Goal: Task Accomplishment & Management: Manage account settings

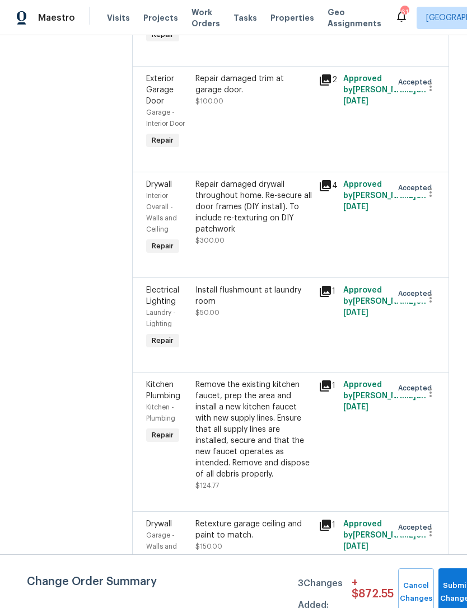
scroll to position [1500, 0]
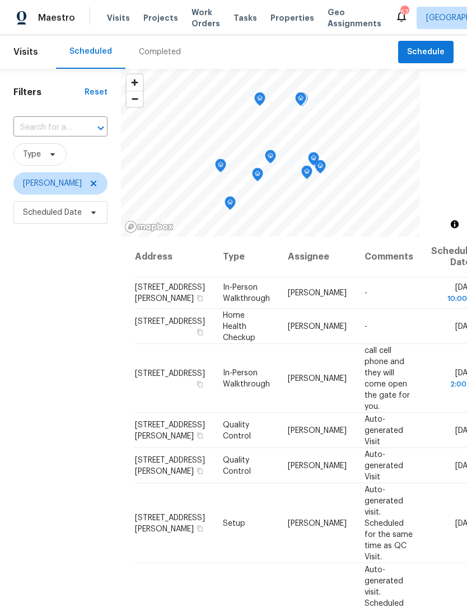
click at [0, 0] on icon at bounding box center [0, 0] width 0 height 0
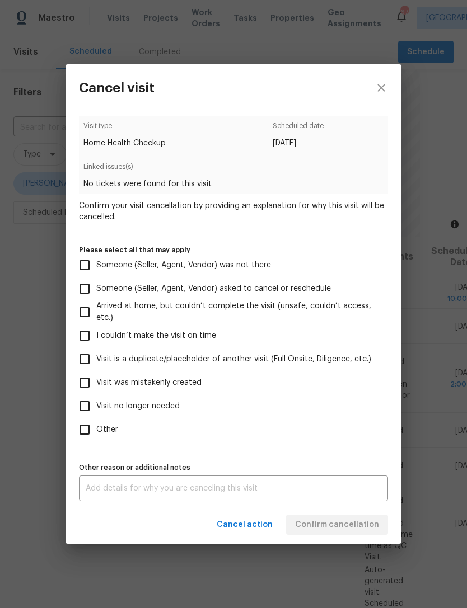
click at [183, 388] on span "Visit was mistakenly created" at bounding box center [148, 383] width 105 height 12
click at [96, 388] on input "Visit was mistakenly created" at bounding box center [84, 382] width 23 height 23
checkbox input "true"
click at [338, 534] on button "Confirm cancellation" at bounding box center [337, 525] width 102 height 21
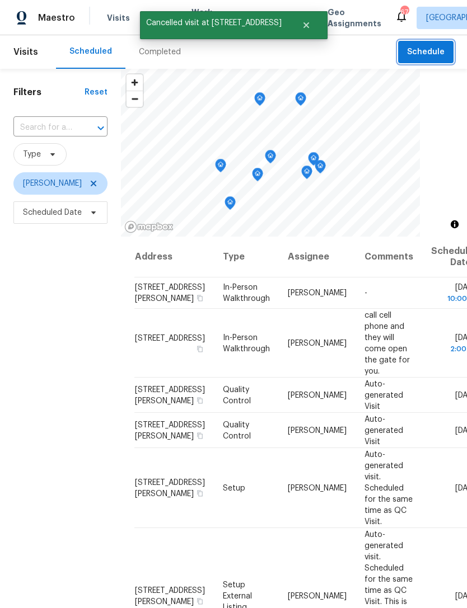
click at [441, 62] on button "Schedule" at bounding box center [425, 52] width 55 height 23
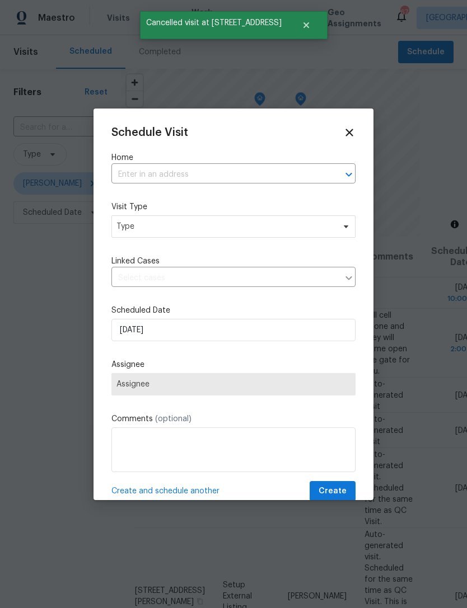
click at [220, 167] on input "text" at bounding box center [217, 174] width 213 height 17
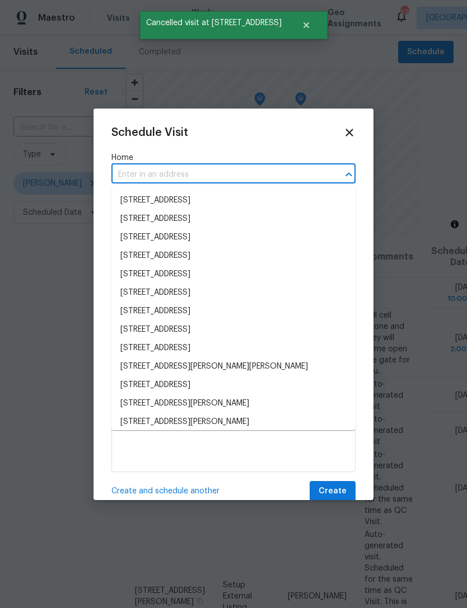
click at [243, 171] on input "text" at bounding box center [217, 174] width 213 height 17
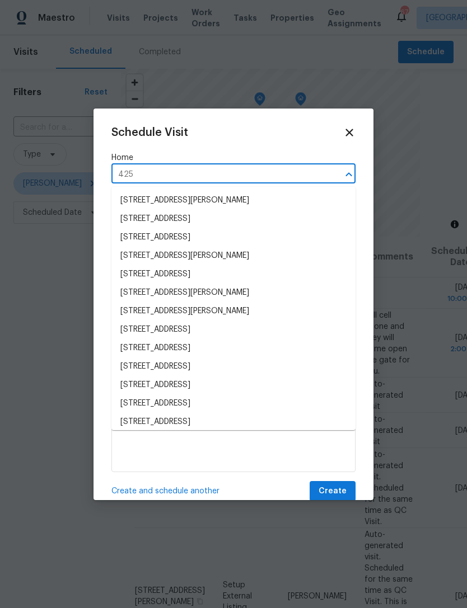
type input "425 s"
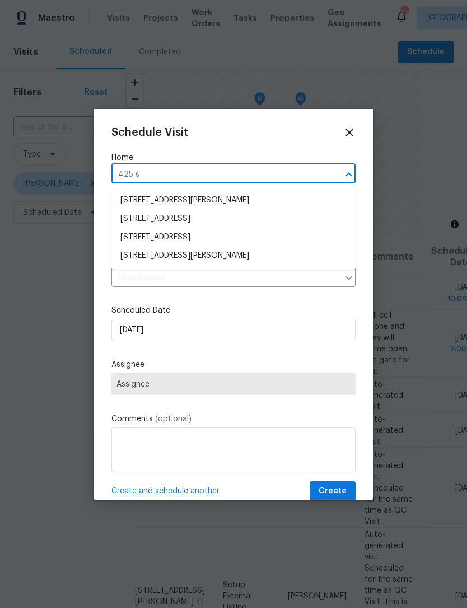
click at [324, 239] on li "425 S Riverhills Dr, Temple Terrace, FL 33617" at bounding box center [233, 237] width 244 height 18
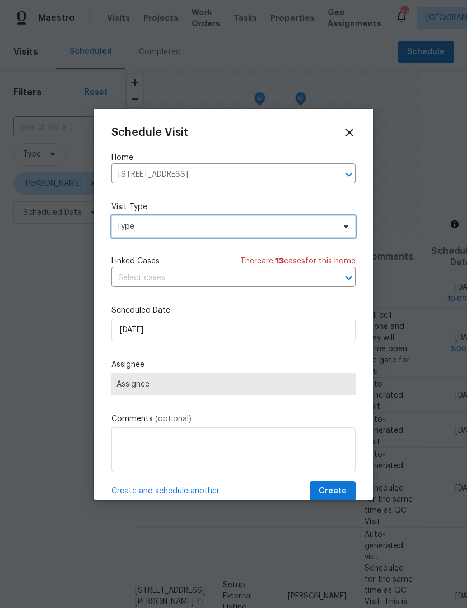
click at [271, 233] on span "Type" at bounding box center [233, 226] width 244 height 22
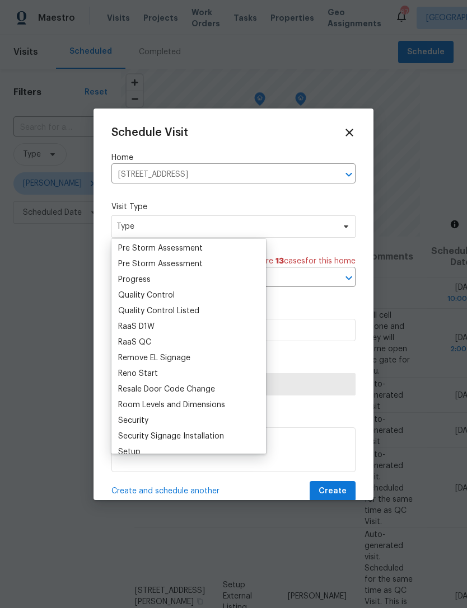
scroll to position [730, 0]
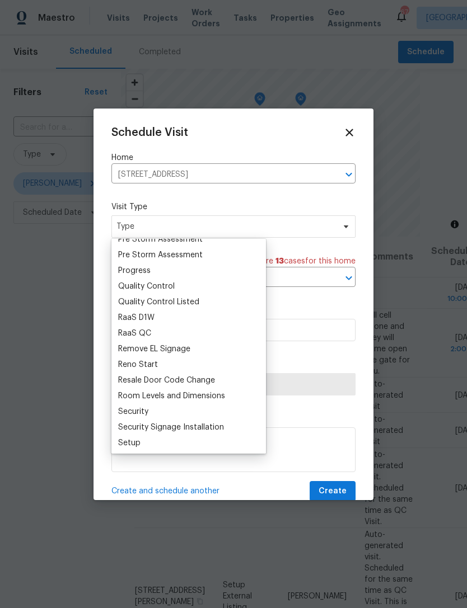
click at [163, 272] on div "Progress" at bounding box center [189, 271] width 148 height 16
click at [140, 274] on div "Progress" at bounding box center [134, 270] width 32 height 11
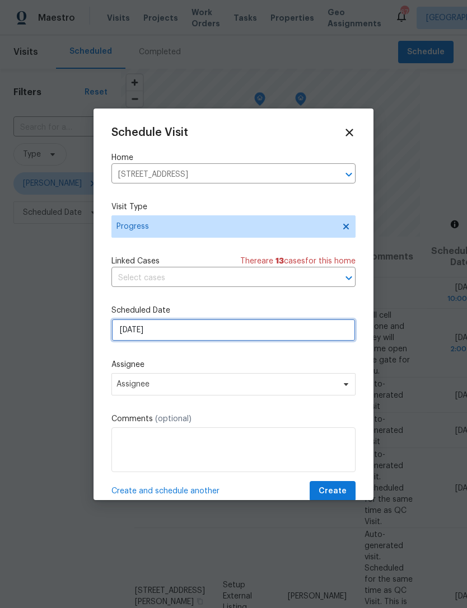
click at [215, 341] on input "[DATE]" at bounding box center [233, 330] width 244 height 22
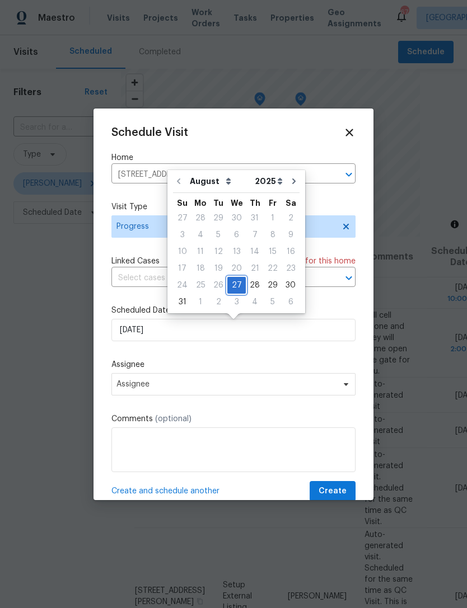
click at [238, 289] on div "27" at bounding box center [236, 285] width 18 height 16
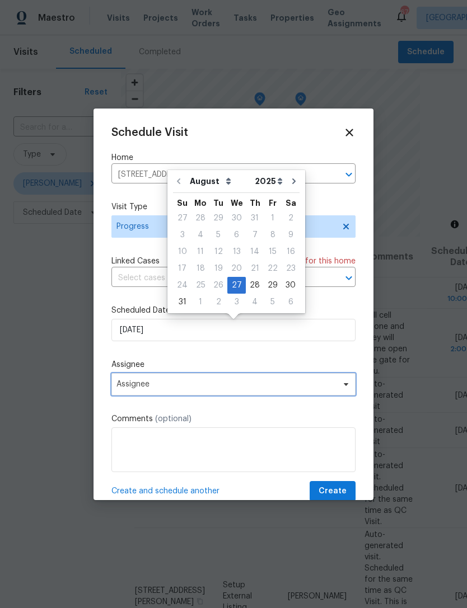
click at [205, 389] on span "Assignee" at bounding box center [225, 384] width 219 height 9
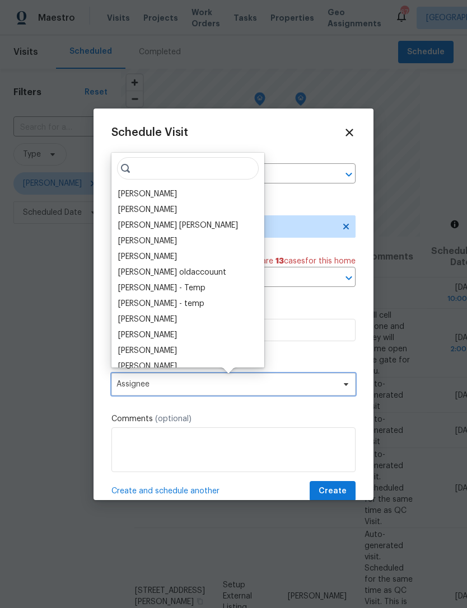
click at [200, 387] on span "Assignee" at bounding box center [225, 384] width 219 height 9
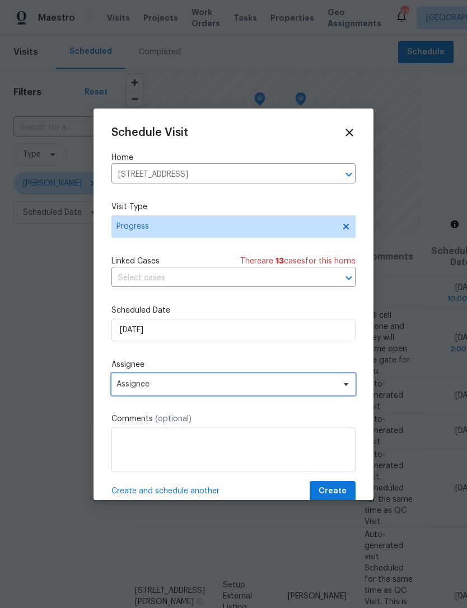
click at [198, 386] on span "Assignee" at bounding box center [225, 384] width 219 height 9
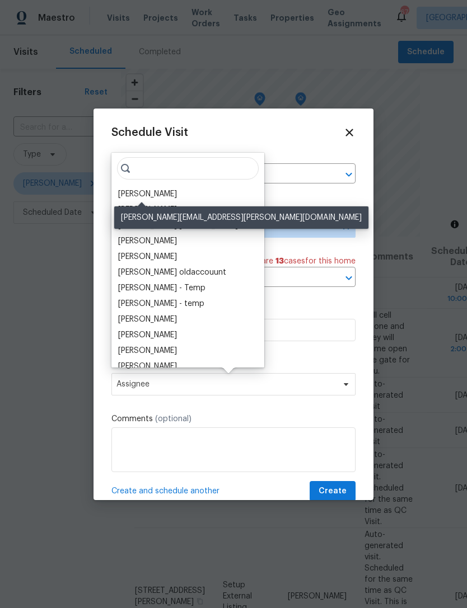
click at [161, 191] on div "[PERSON_NAME]" at bounding box center [147, 194] width 59 height 11
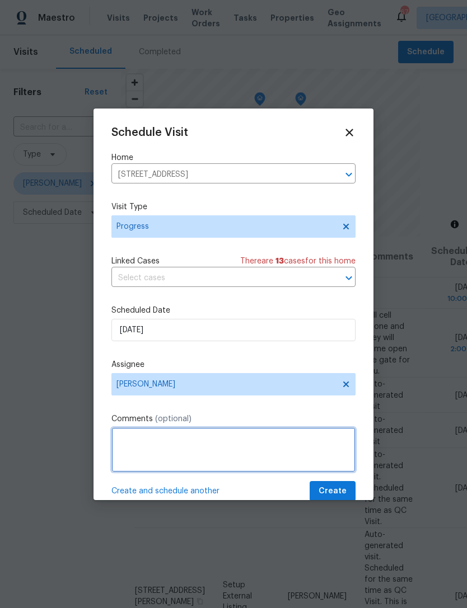
click at [221, 451] on textarea at bounding box center [233, 449] width 244 height 45
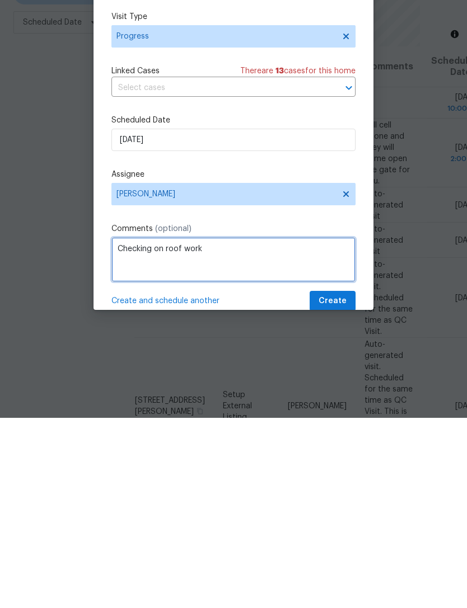
type textarea "Checking on roof work"
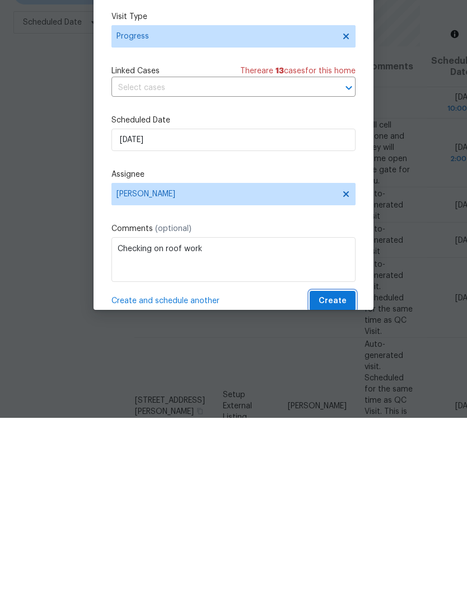
click at [350, 481] on button "Create" at bounding box center [332, 491] width 46 height 21
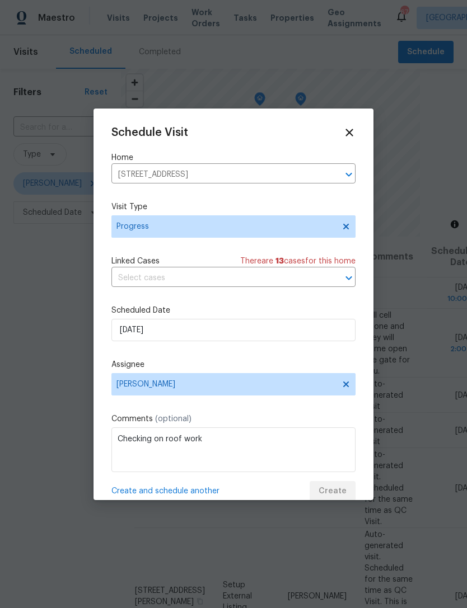
scroll to position [0, 0]
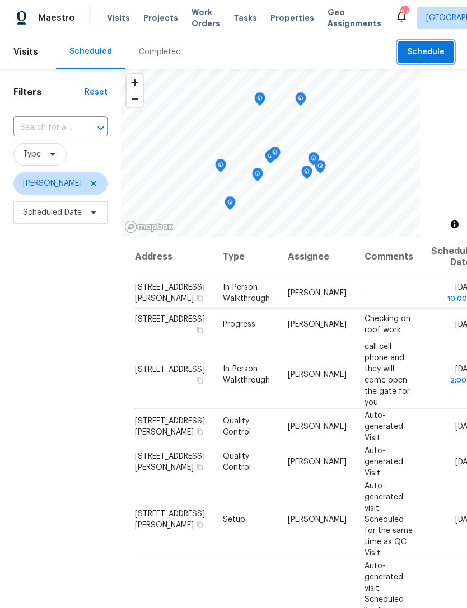
click at [430, 51] on span "Schedule" at bounding box center [425, 52] width 37 height 14
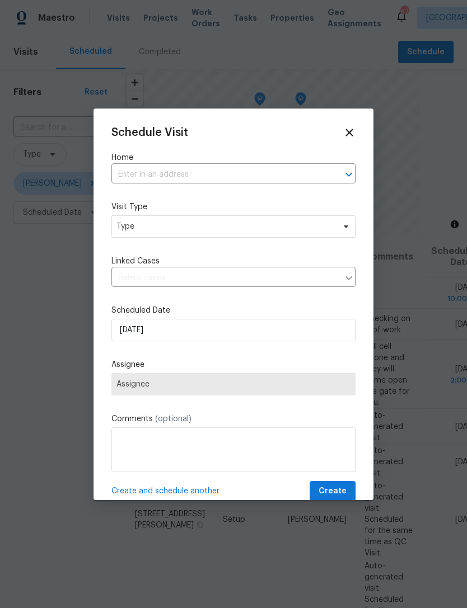
click at [209, 174] on input "text" at bounding box center [217, 174] width 213 height 17
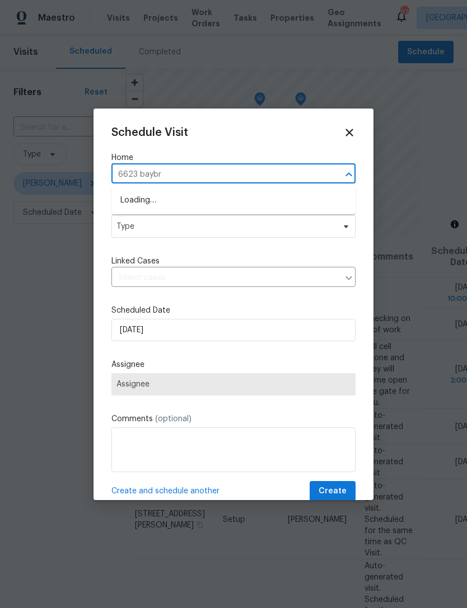
type input "6623 baybro"
click at [302, 201] on li "6623 Baybrooks Cir, Temple Terrace, FL 33617" at bounding box center [233, 200] width 244 height 18
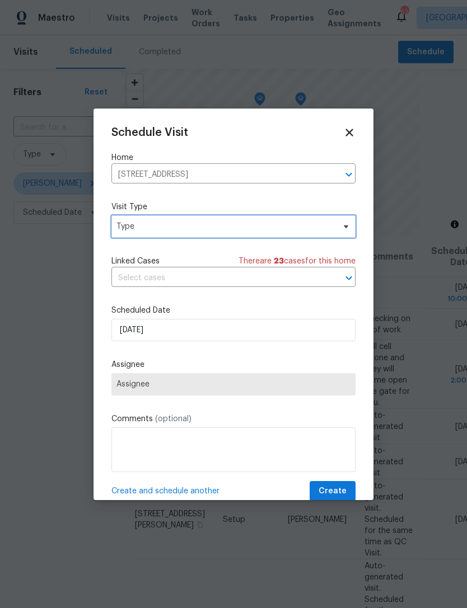
click at [284, 235] on span "Type" at bounding box center [233, 226] width 244 height 22
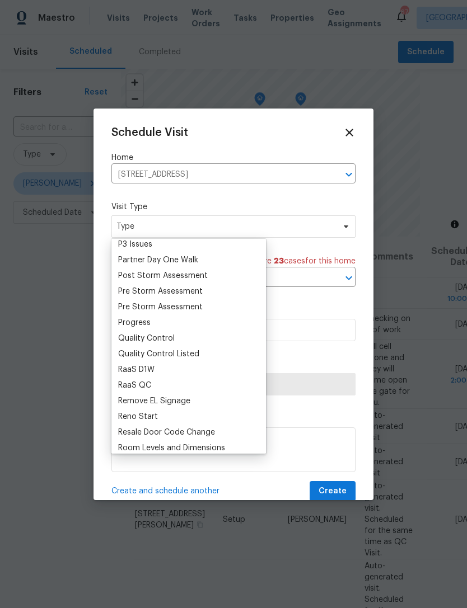
scroll to position [698, 0]
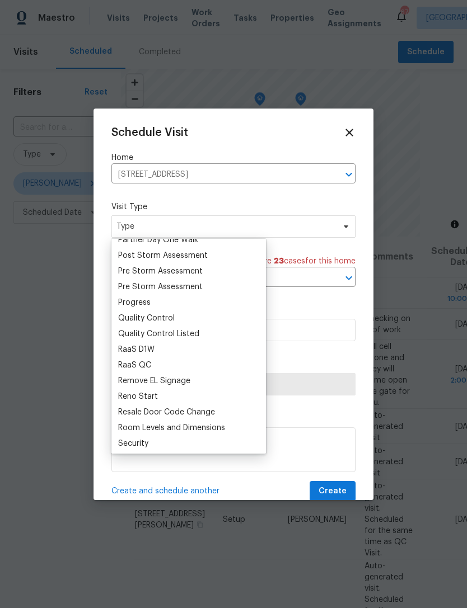
click at [148, 303] on div "Progress" at bounding box center [134, 302] width 32 height 11
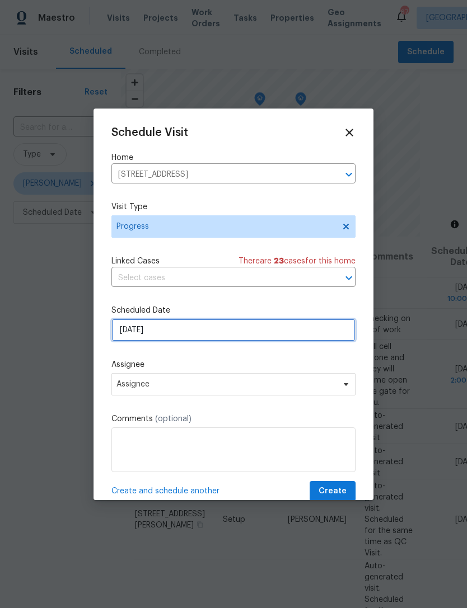
click at [224, 340] on input "[DATE]" at bounding box center [233, 330] width 244 height 22
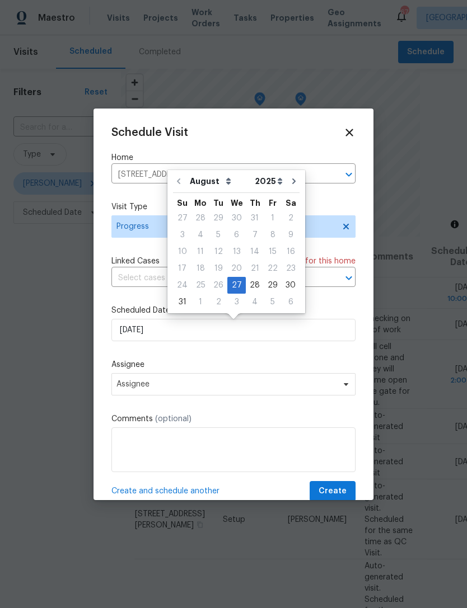
click at [225, 361] on div "Schedule Visit Home 6623 Baybrooks Cir, Temple Terrace, FL 33617 ​ Visit Type P…" at bounding box center [233, 313] width 244 height 375
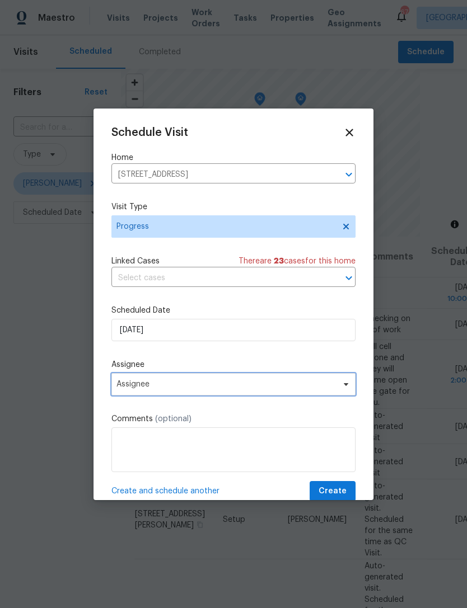
click at [214, 393] on span "Assignee" at bounding box center [233, 384] width 244 height 22
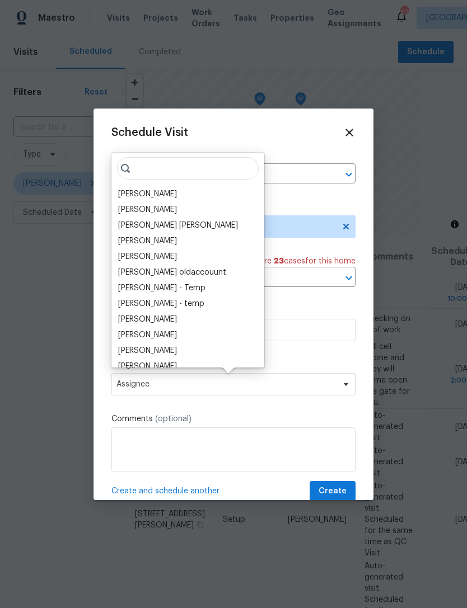
click at [162, 195] on div "[PERSON_NAME]" at bounding box center [147, 194] width 59 height 11
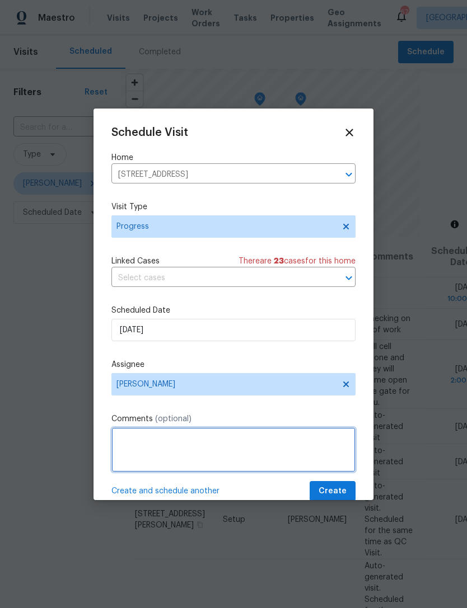
click at [216, 455] on textarea at bounding box center [233, 449] width 244 height 45
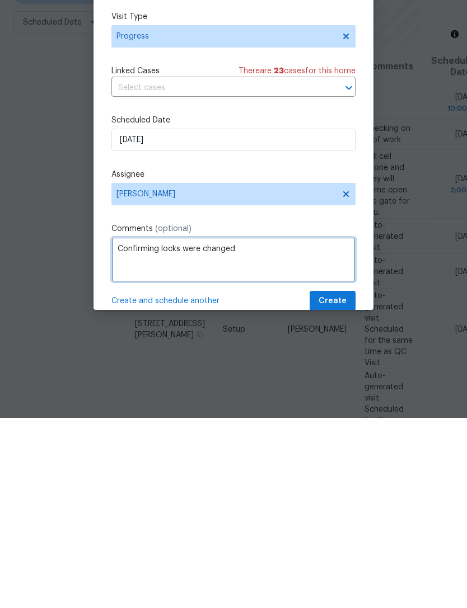
type textarea "Confirming locks were changed"
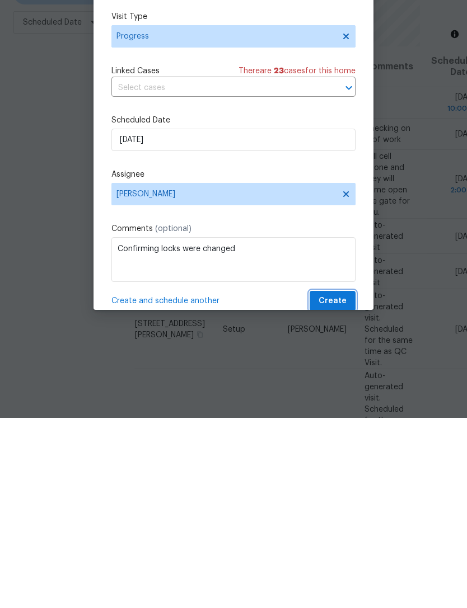
click at [350, 481] on button "Create" at bounding box center [332, 491] width 46 height 21
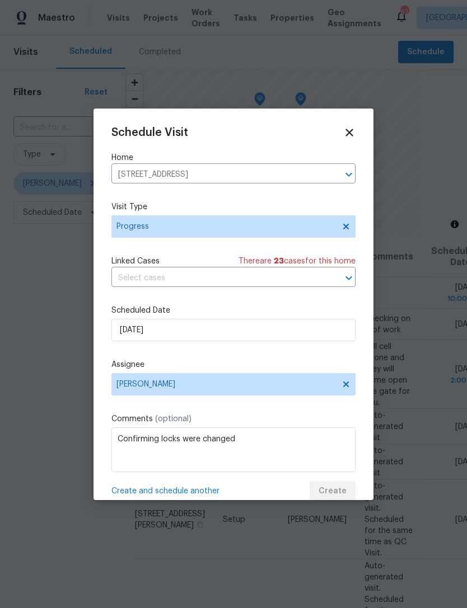
scroll to position [0, 0]
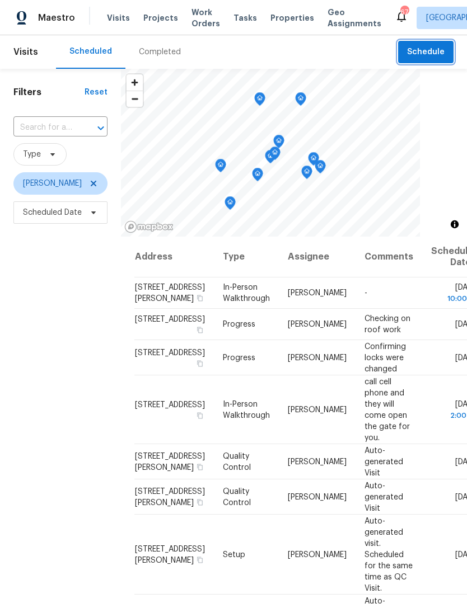
click at [434, 46] on span "Schedule" at bounding box center [425, 52] width 37 height 14
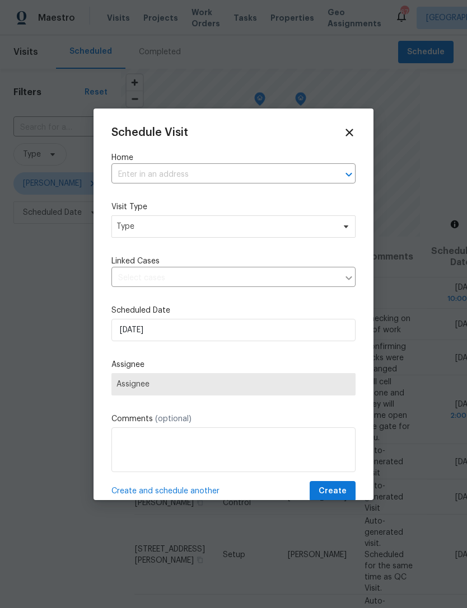
click at [293, 177] on input "text" at bounding box center [217, 174] width 213 height 17
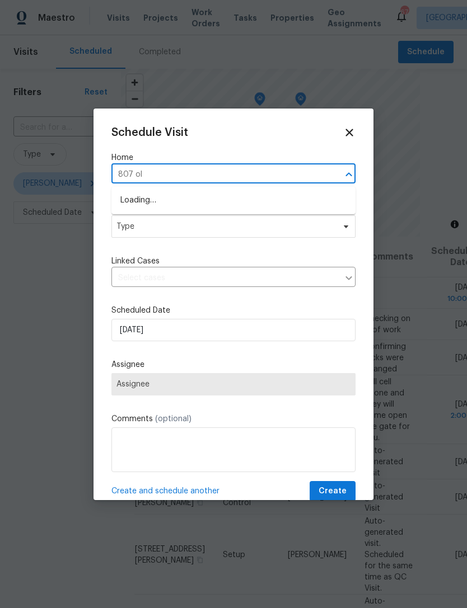
type input "807 old"
click at [279, 201] on li "807 Old Darby St, Seffner, FL 33584" at bounding box center [233, 200] width 244 height 18
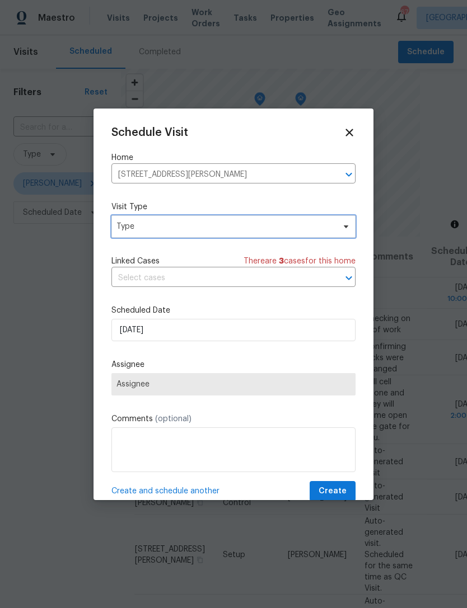
click at [263, 236] on span "Type" at bounding box center [233, 226] width 244 height 22
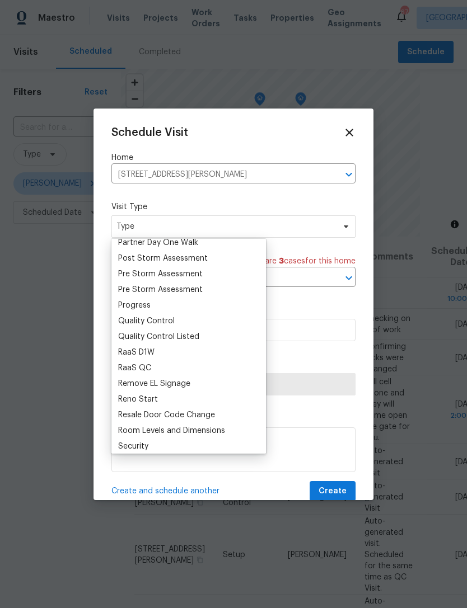
scroll to position [716, 0]
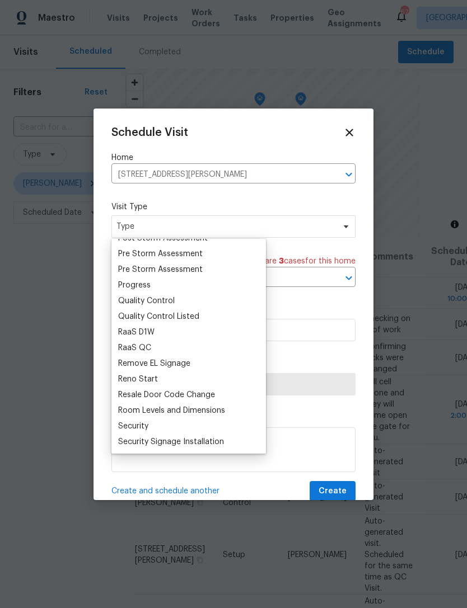
click at [148, 285] on div "Progress" at bounding box center [134, 285] width 32 height 11
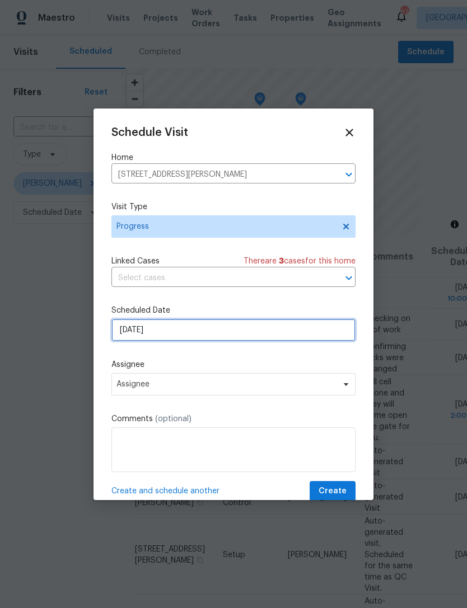
click at [226, 337] on input "[DATE]" at bounding box center [233, 330] width 244 height 22
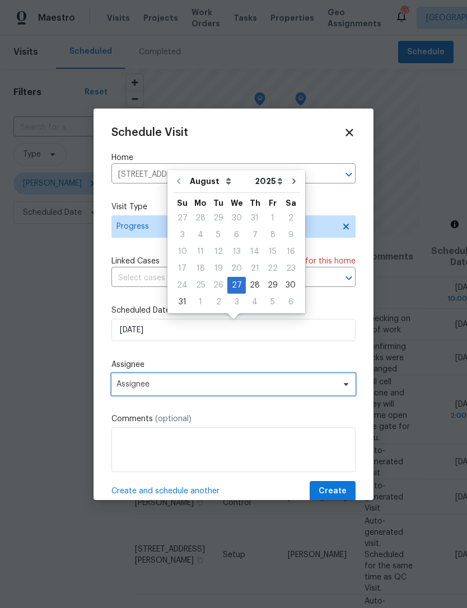
click at [195, 389] on span "Assignee" at bounding box center [225, 384] width 219 height 9
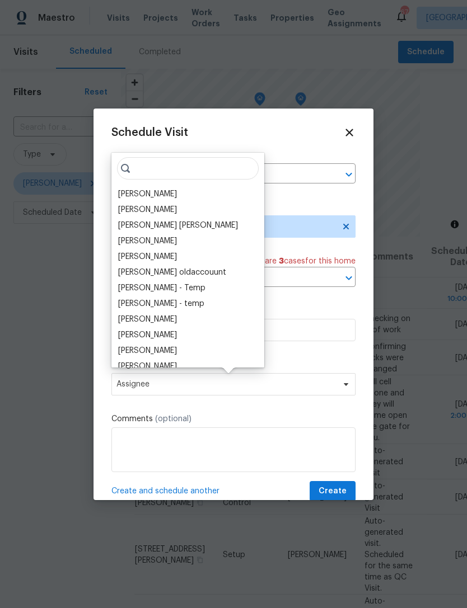
scroll to position [2, 0]
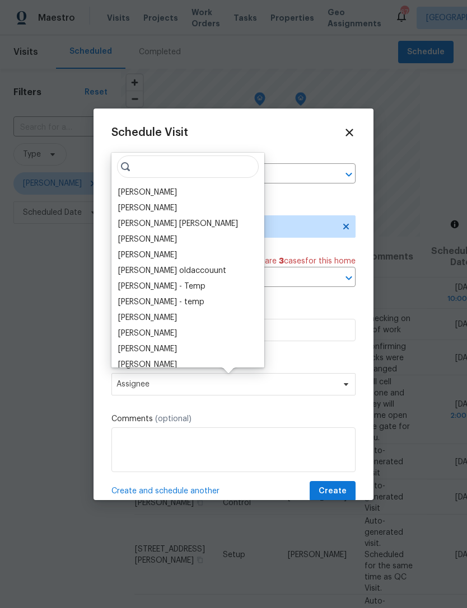
click at [163, 188] on div "[PERSON_NAME]" at bounding box center [147, 192] width 59 height 11
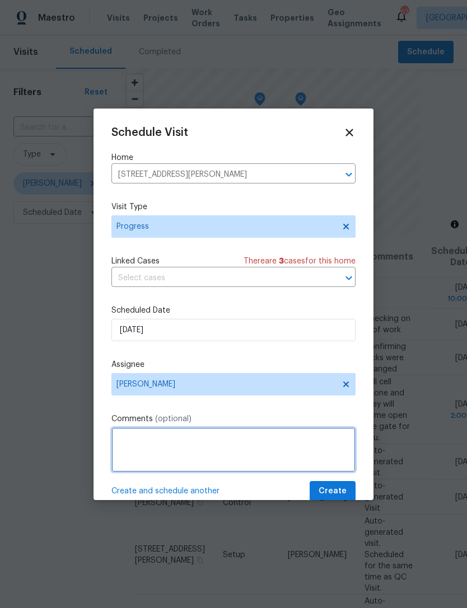
click at [217, 447] on textarea at bounding box center [233, 449] width 244 height 45
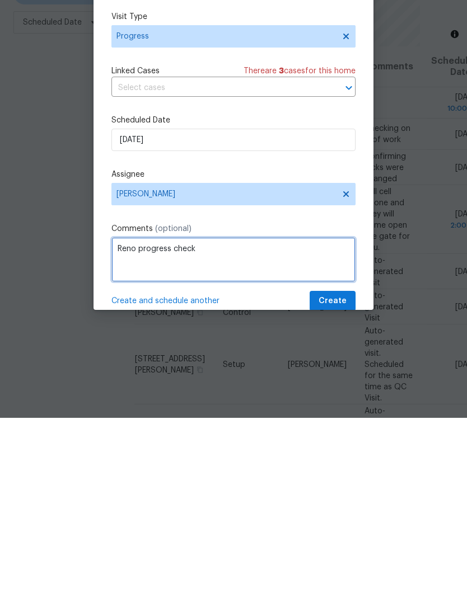
type textarea "Reno progress check"
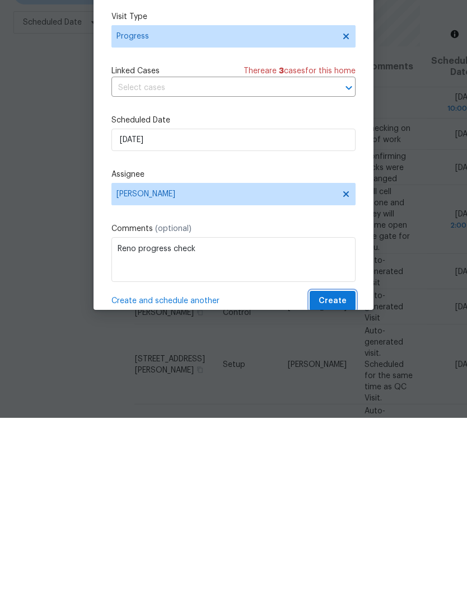
click at [336, 484] on span "Create" at bounding box center [332, 491] width 28 height 14
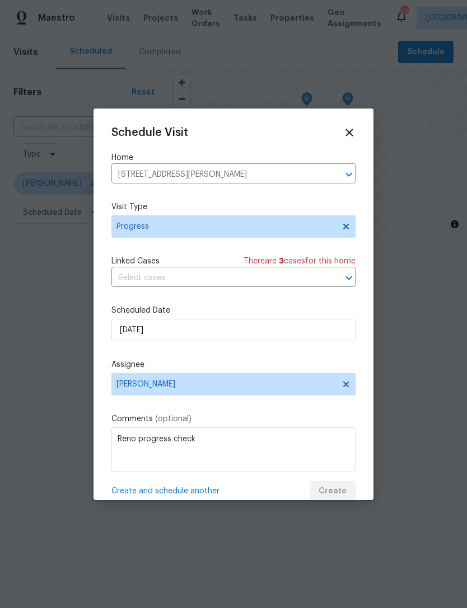
scroll to position [0, 0]
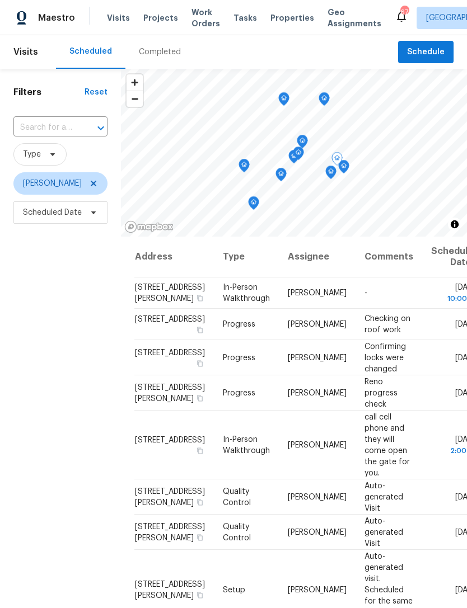
click at [72, 134] on input "text" at bounding box center [44, 127] width 63 height 17
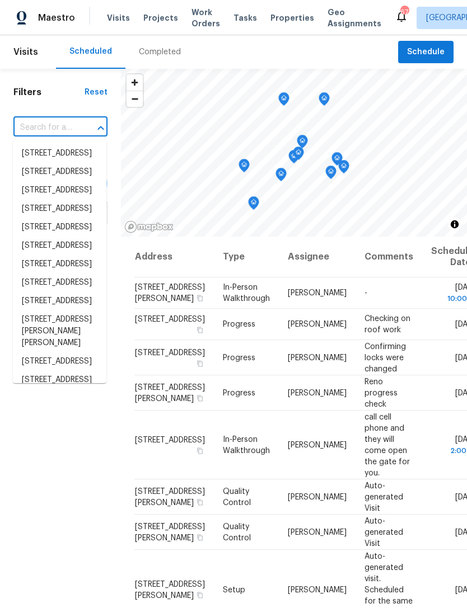
click at [130, 316] on div "Address Type Assignee Comments Scheduled Date ↑ 2641 McIntosh Rd, Dover, FL 335…" at bounding box center [294, 480] width 346 height 487
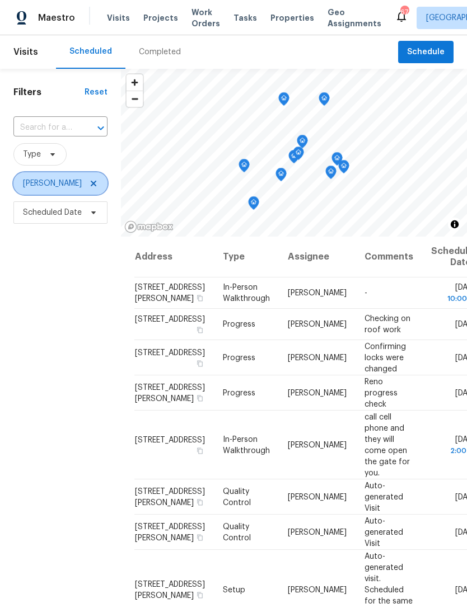
click at [55, 190] on span "[PERSON_NAME]" at bounding box center [60, 183] width 94 height 22
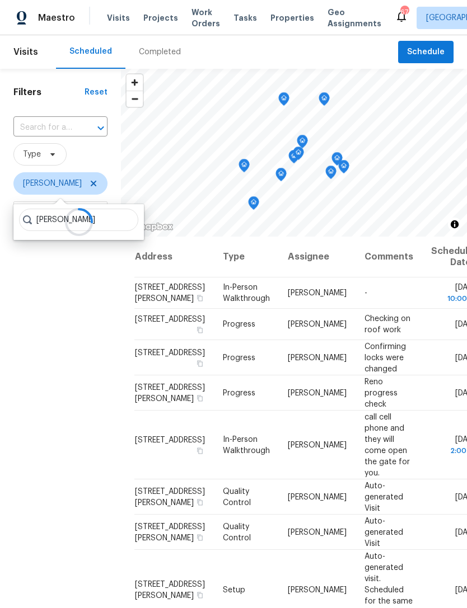
type input "Paul springer"
click at [100, 284] on div "Filters Reset ​ Type Bobby Fortin Scheduled Date" at bounding box center [60, 396] width 121 height 655
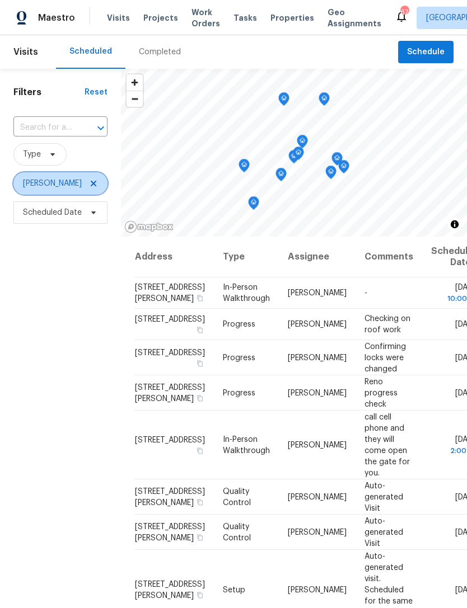
click at [89, 181] on icon at bounding box center [93, 183] width 9 height 9
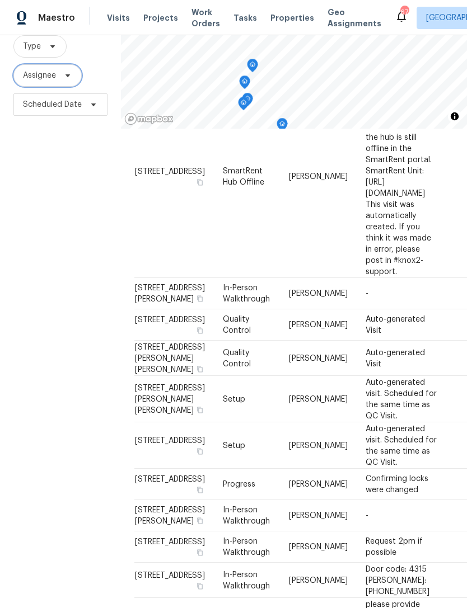
scroll to position [36, 0]
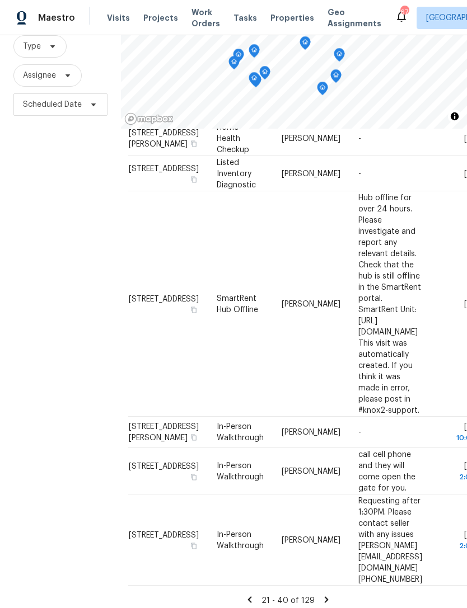
click at [328, 595] on icon at bounding box center [326, 600] width 10 height 10
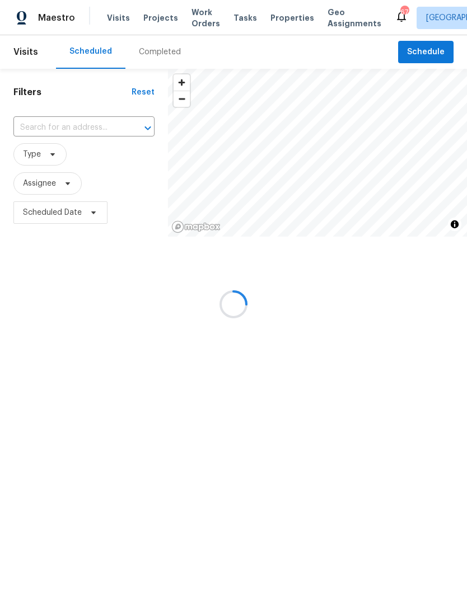
scroll to position [0, 0]
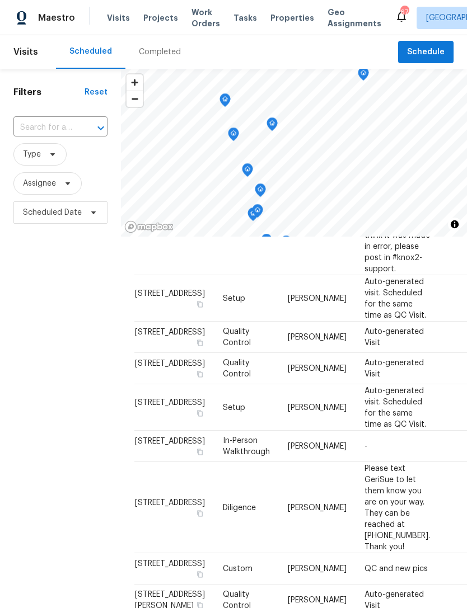
click at [63, 131] on input "text" at bounding box center [44, 127] width 63 height 17
type input "P"
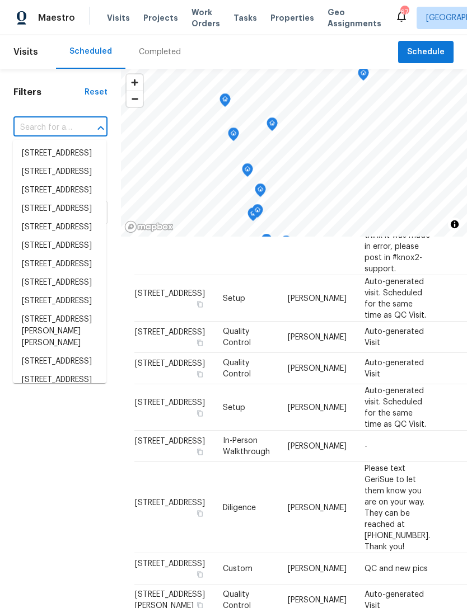
click at [61, 101] on div "Filters Reset ​ Type Assignee Scheduled Date" at bounding box center [60, 396] width 121 height 655
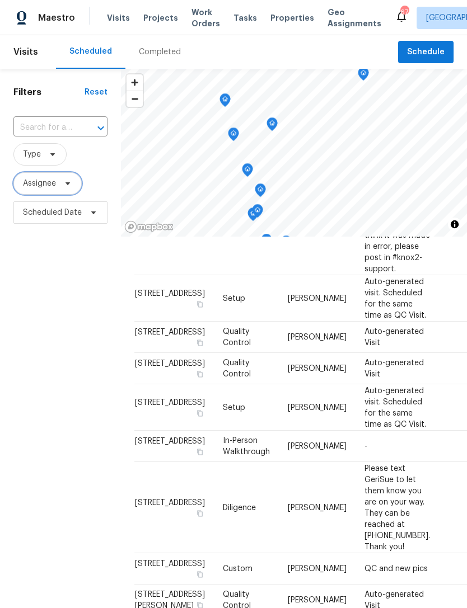
click at [65, 194] on span "Assignee" at bounding box center [47, 183] width 68 height 22
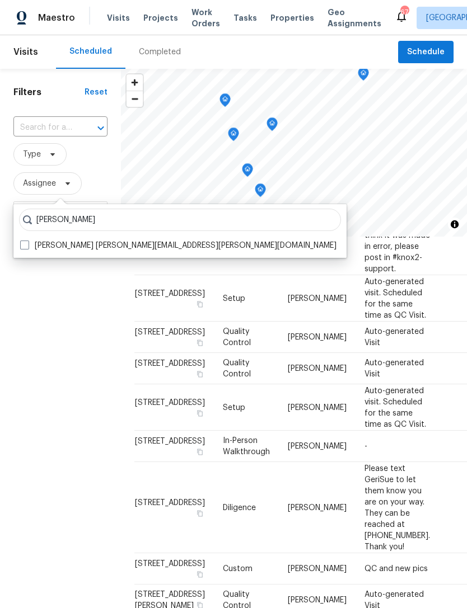
type input "Paul springer"
click at [23, 244] on span at bounding box center [24, 245] width 9 height 9
click at [23, 244] on input "Paul Springer paul.springer@opendoor.com" at bounding box center [23, 243] width 7 height 7
checkbox input "true"
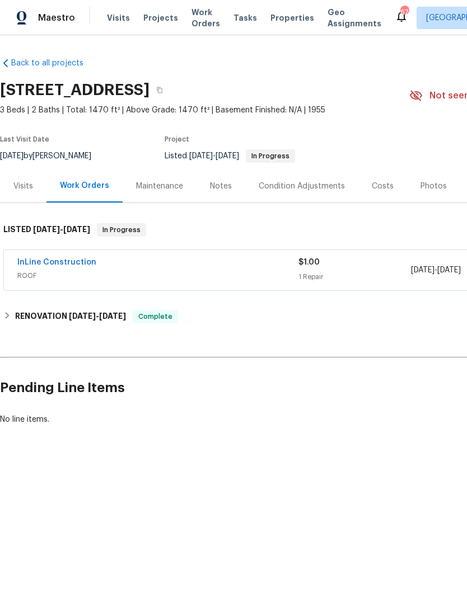
click at [76, 265] on link "InLine Construction" at bounding box center [56, 262] width 79 height 8
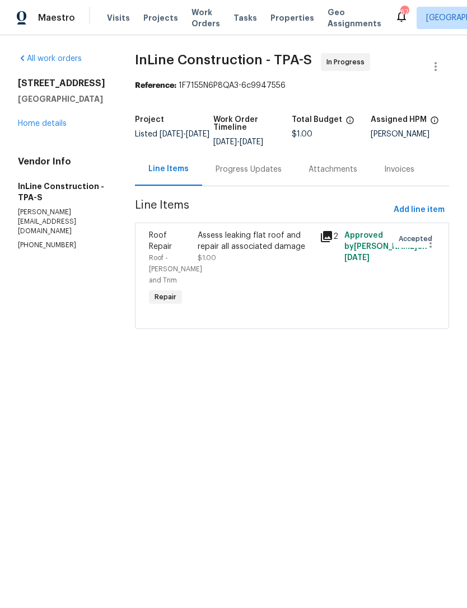
click at [248, 251] on div "Assess leaking flat roof and repair all associated damage" at bounding box center [254, 241] width 115 height 22
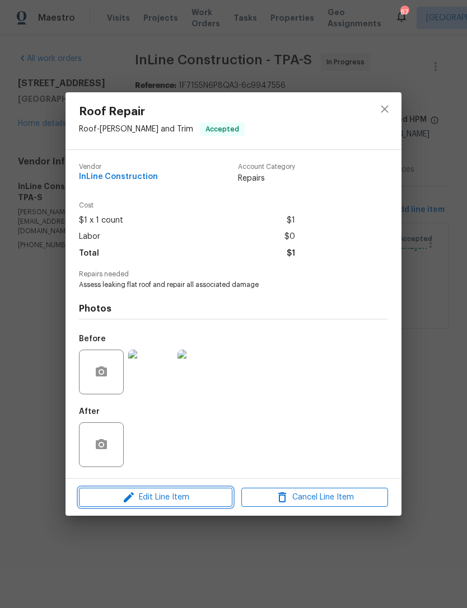
click at [189, 498] on span "Edit Line Item" at bounding box center [155, 498] width 147 height 14
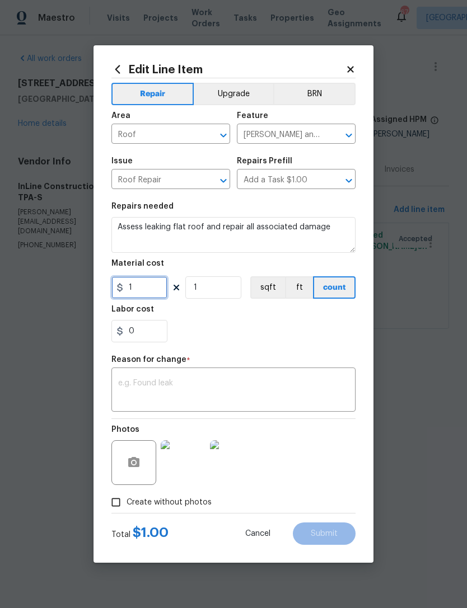
click at [149, 293] on input "1" at bounding box center [139, 287] width 56 height 22
type input "2000"
click at [290, 381] on figure "Reason for change * x ​" at bounding box center [233, 384] width 244 height 56
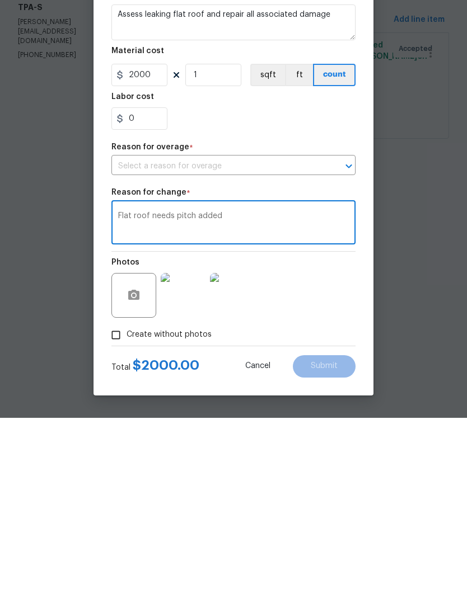
type textarea "Flat roof needs pitch added"
click at [125, 515] on input "Create without photos" at bounding box center [115, 525] width 21 height 21
checkbox input "false"
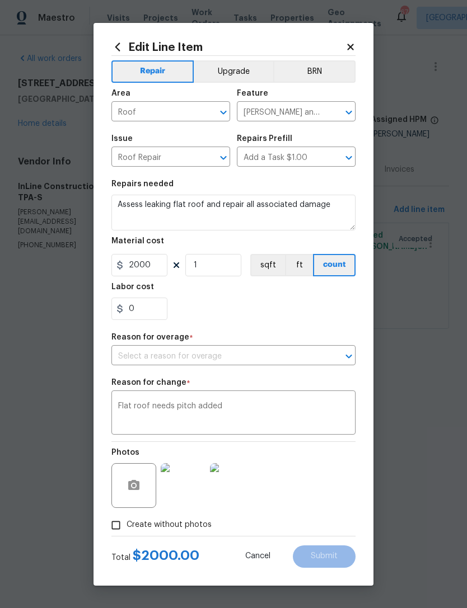
click at [356, 358] on button "Open" at bounding box center [349, 357] width 16 height 16
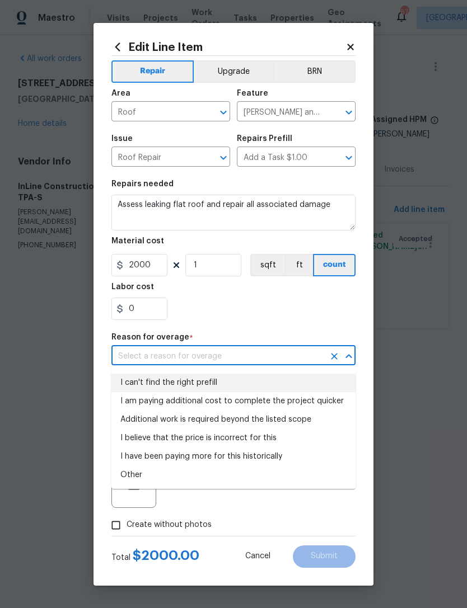
click at [275, 386] on li "I can't find the right prefill" at bounding box center [233, 383] width 244 height 18
type input "I can't find the right prefill"
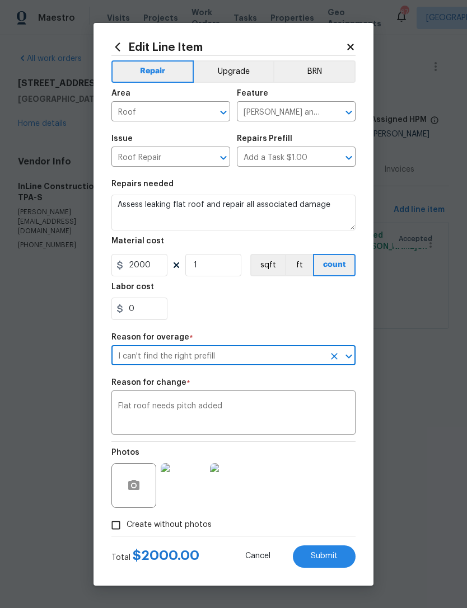
click at [303, 321] on section "Repairs needed Assess leaking flat roof and repair all associated damage Materi…" at bounding box center [233, 249] width 244 height 153
click at [326, 566] on button "Submit" at bounding box center [324, 556] width 63 height 22
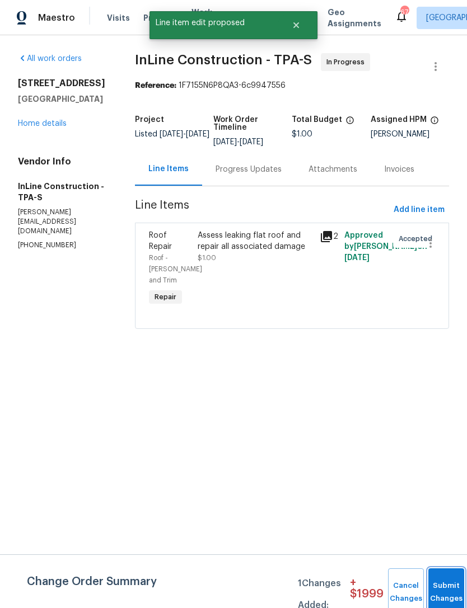
click at [437, 581] on button "Submit Changes" at bounding box center [446, 592] width 36 height 48
